Goal: Information Seeking & Learning: Learn about a topic

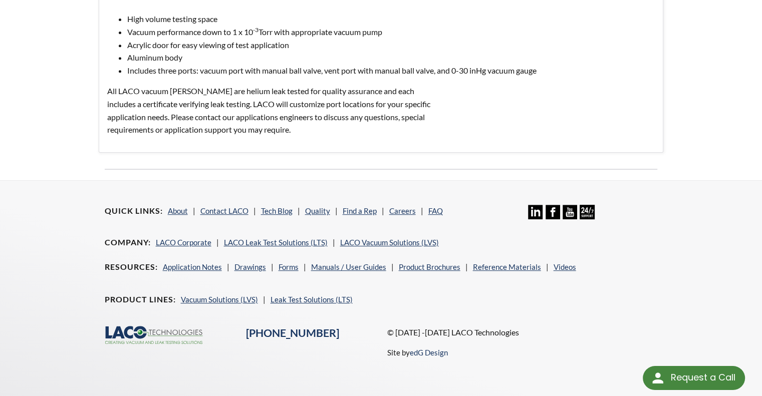
scroll to position [233, 0]
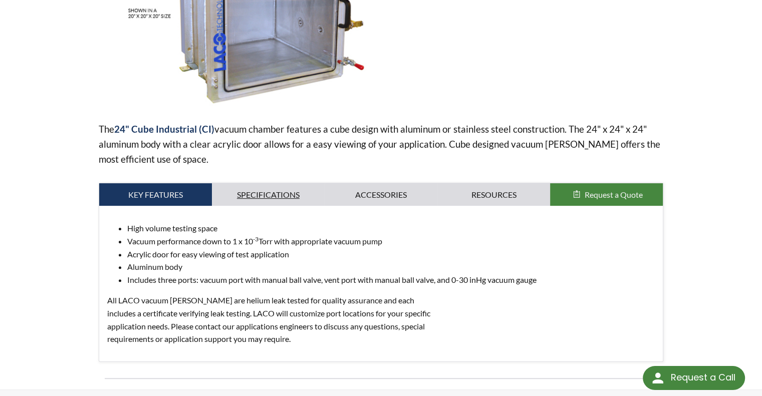
click at [254, 202] on link "Specifications" at bounding box center [268, 194] width 113 height 23
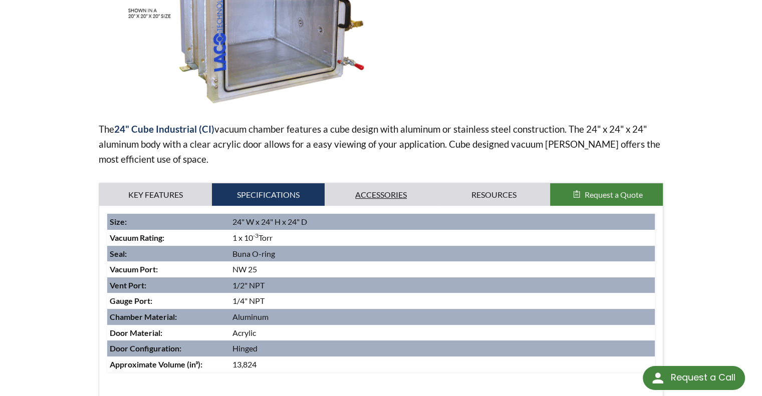
click at [353, 198] on link "Accessories" at bounding box center [381, 194] width 113 height 23
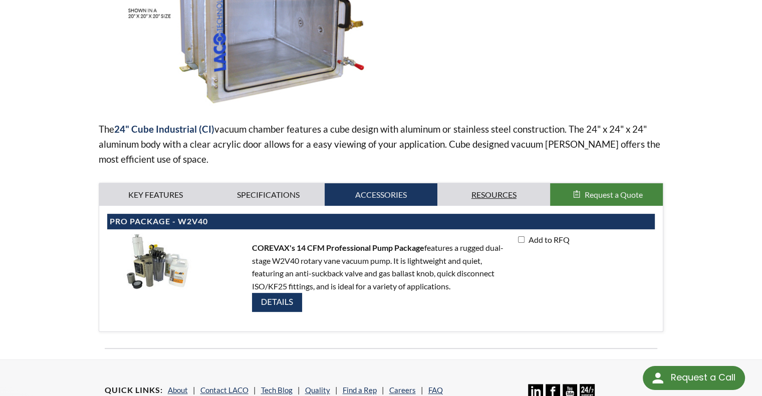
click at [465, 192] on link "Resources" at bounding box center [493, 194] width 113 height 23
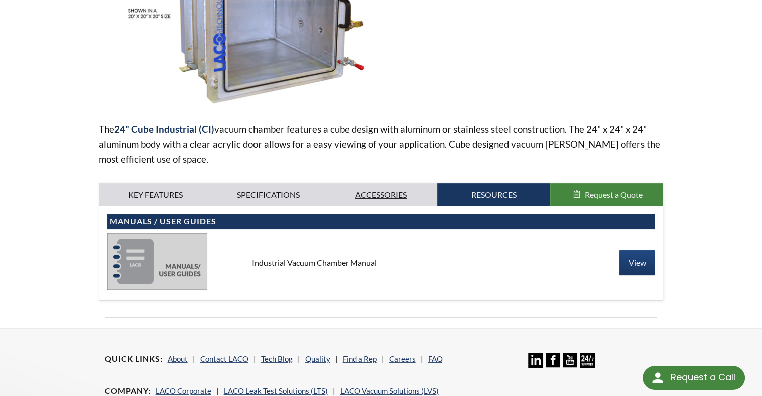
click at [362, 197] on link "Accessories" at bounding box center [381, 194] width 113 height 23
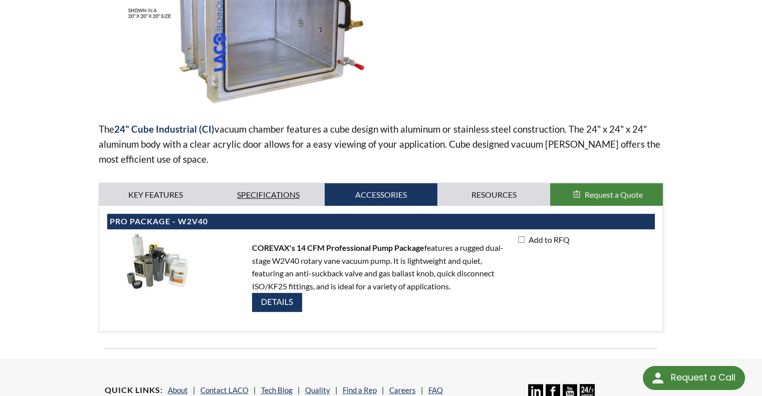
click at [264, 199] on link "Specifications" at bounding box center [268, 194] width 113 height 23
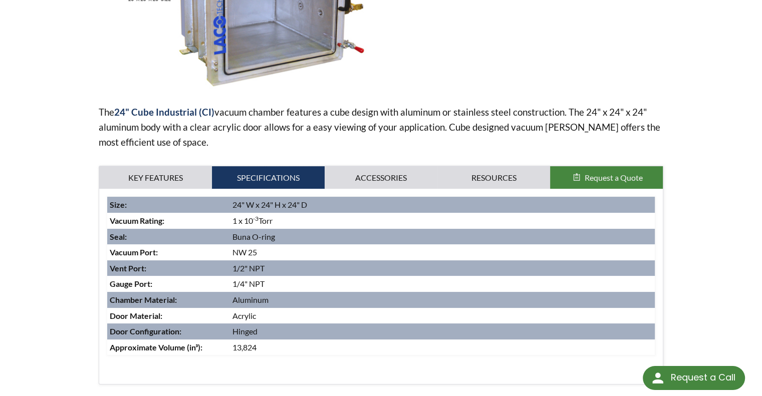
scroll to position [250, 0]
click at [186, 178] on link "Key Features" at bounding box center [155, 177] width 113 height 23
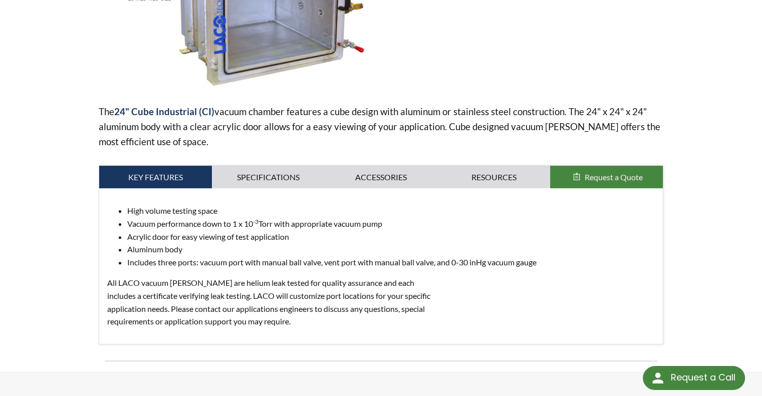
click at [235, 283] on p "All LACO vacuum [PERSON_NAME] are helium leak tested for quality assurance and …" at bounding box center [275, 302] width 336 height 51
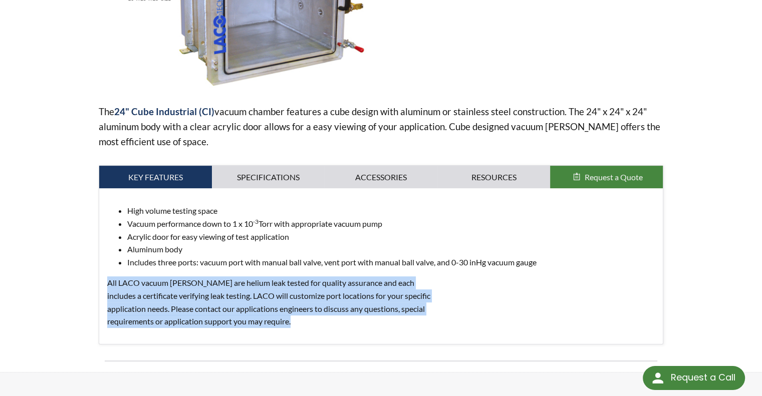
click at [235, 283] on p "All LACO vacuum [PERSON_NAME] are helium leak tested for quality assurance and …" at bounding box center [275, 302] width 336 height 51
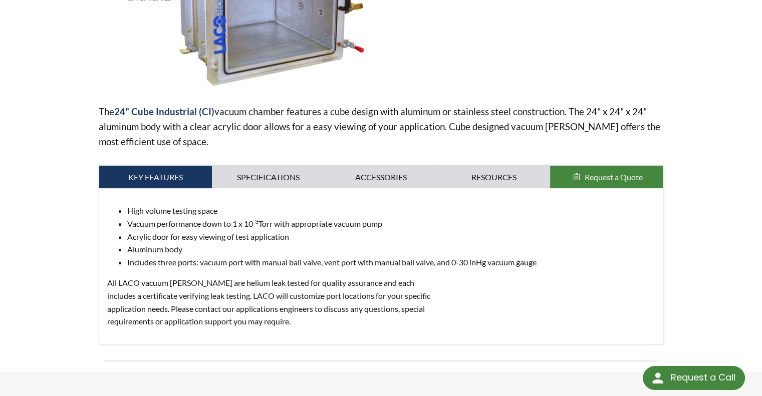
click at [286, 264] on li "Includes three ports: vacuum port with manual ball valve, vent port with manual…" at bounding box center [391, 262] width 528 height 13
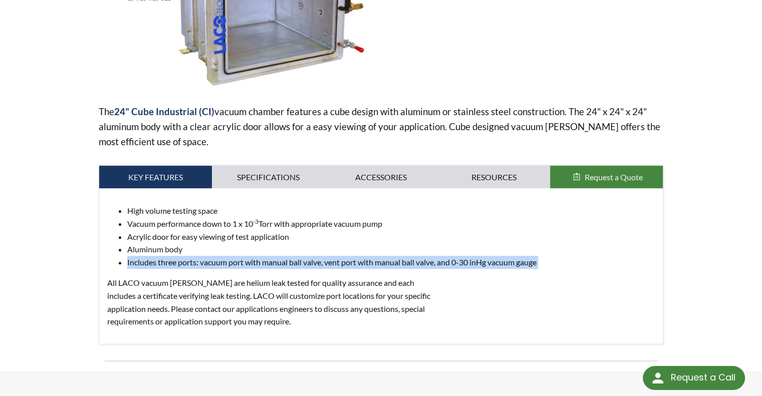
click at [286, 264] on li "Includes three ports: vacuum port with manual ball valve, vent port with manual…" at bounding box center [391, 262] width 528 height 13
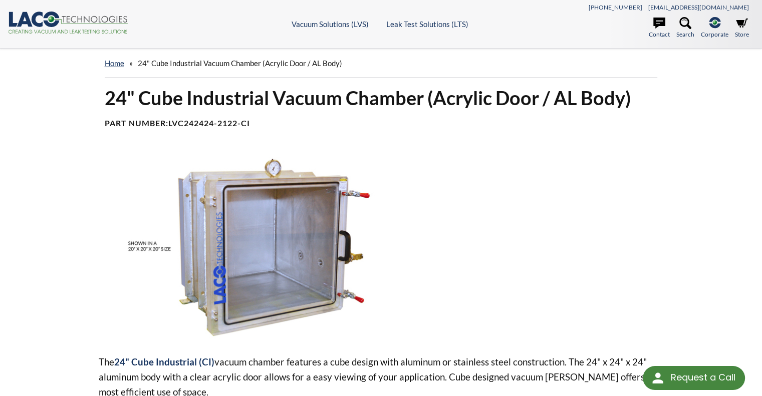
scroll to position [2, 0]
